Goal: Navigation & Orientation: Find specific page/section

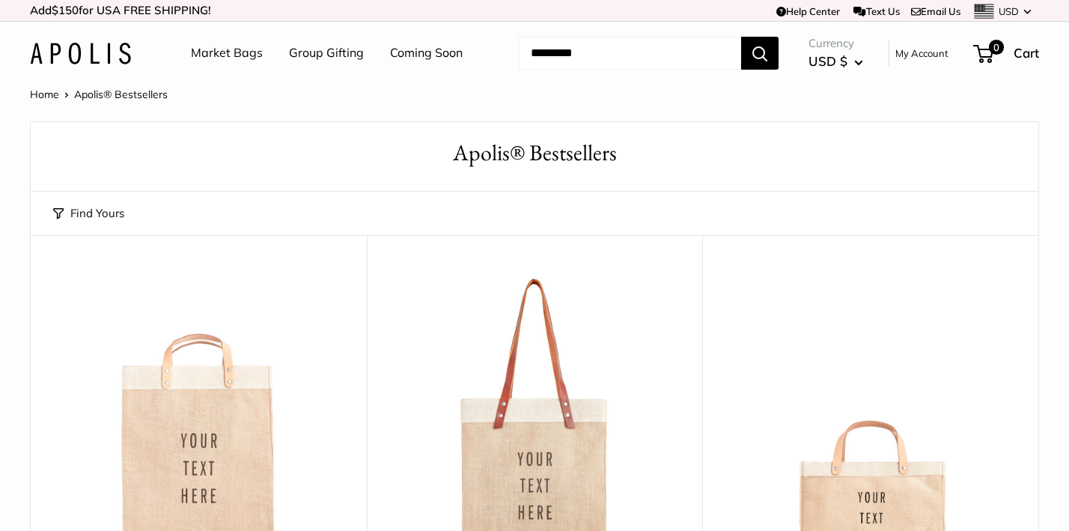
click at [415, 52] on link "Coming Soon" at bounding box center [426, 53] width 73 height 22
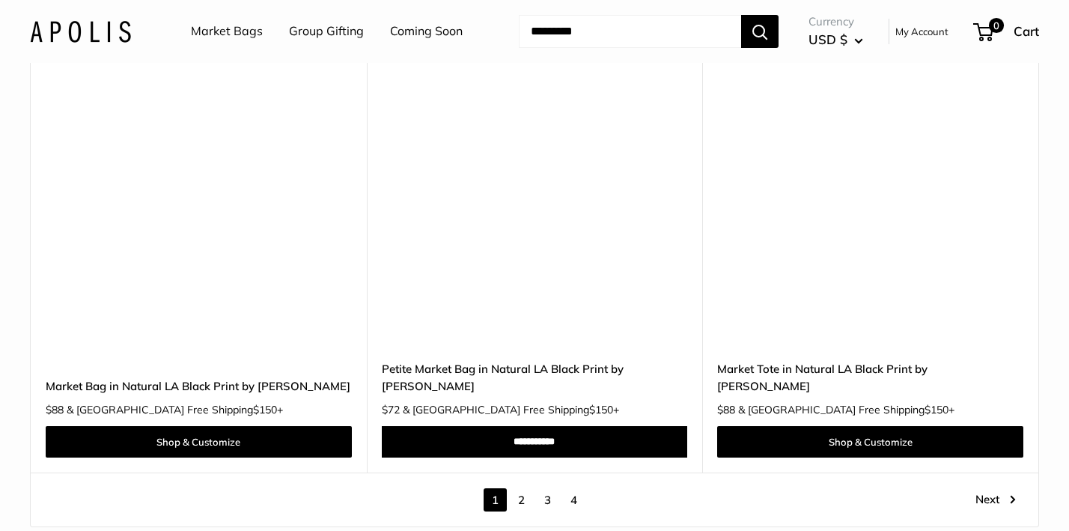
scroll to position [8241, 0]
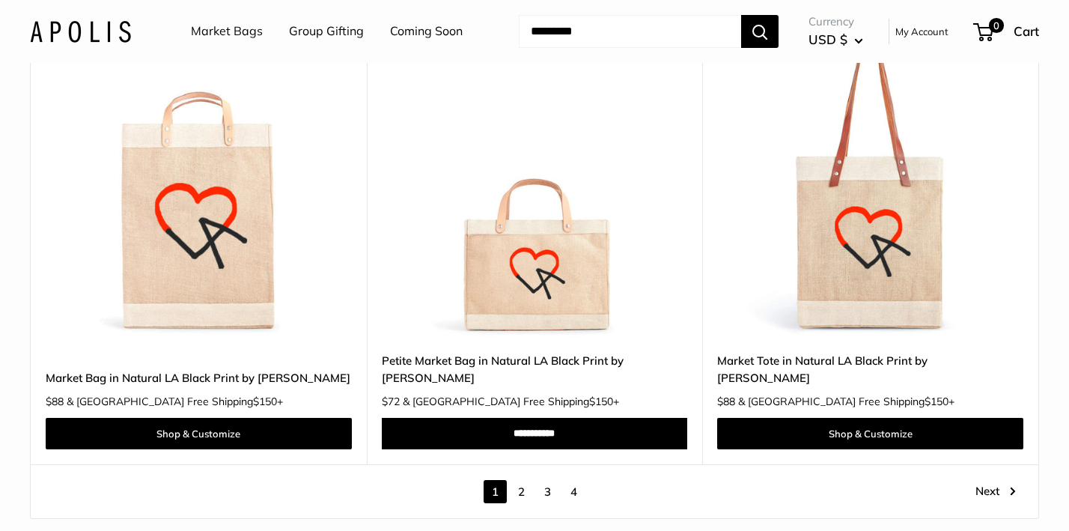
click at [575, 480] on link "4" at bounding box center [573, 491] width 23 height 23
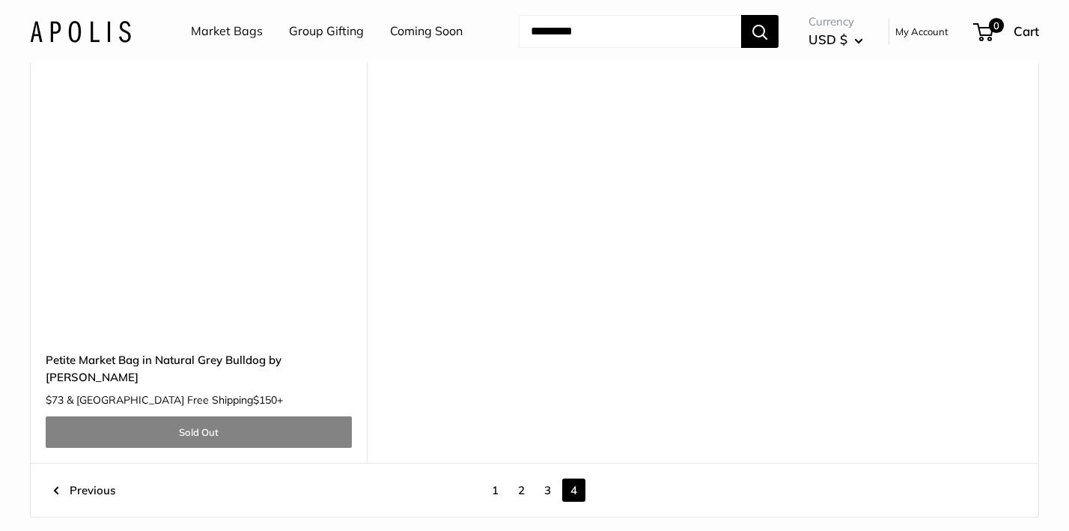
scroll to position [6486, 0]
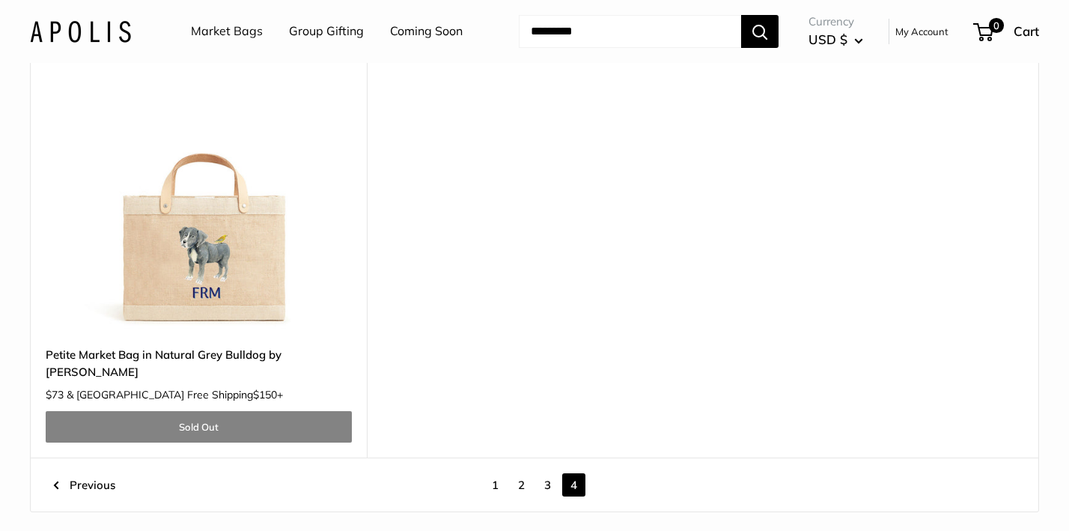
click at [550, 473] on link "3" at bounding box center [547, 484] width 23 height 23
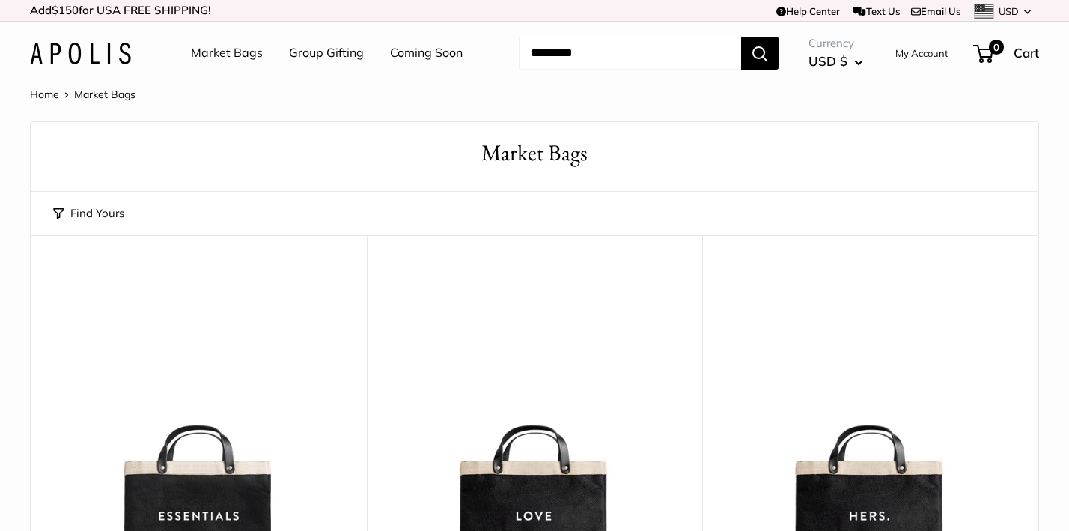
click at [228, 49] on link "Market Bags" at bounding box center [227, 53] width 72 height 22
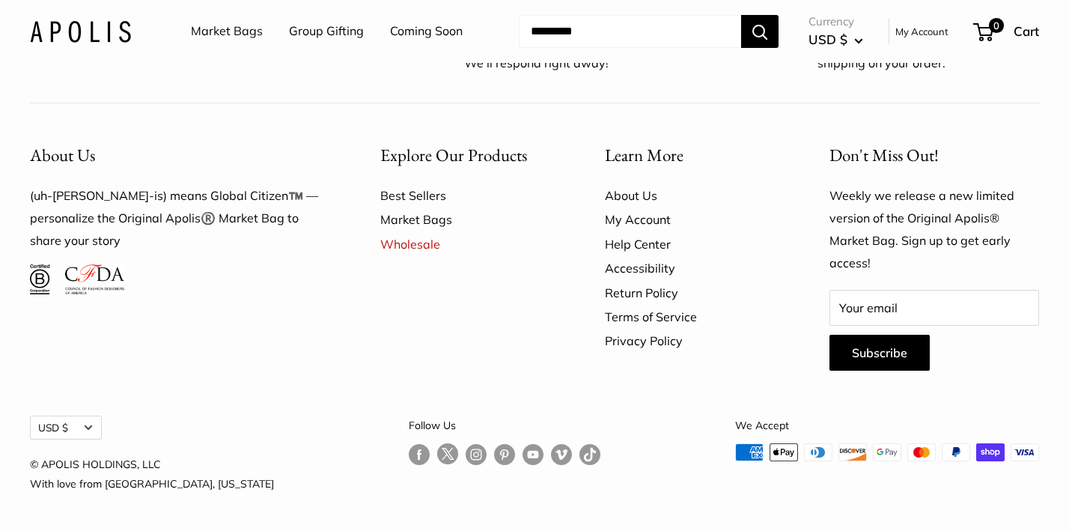
scroll to position [4181, 0]
